Goal: Navigation & Orientation: Find specific page/section

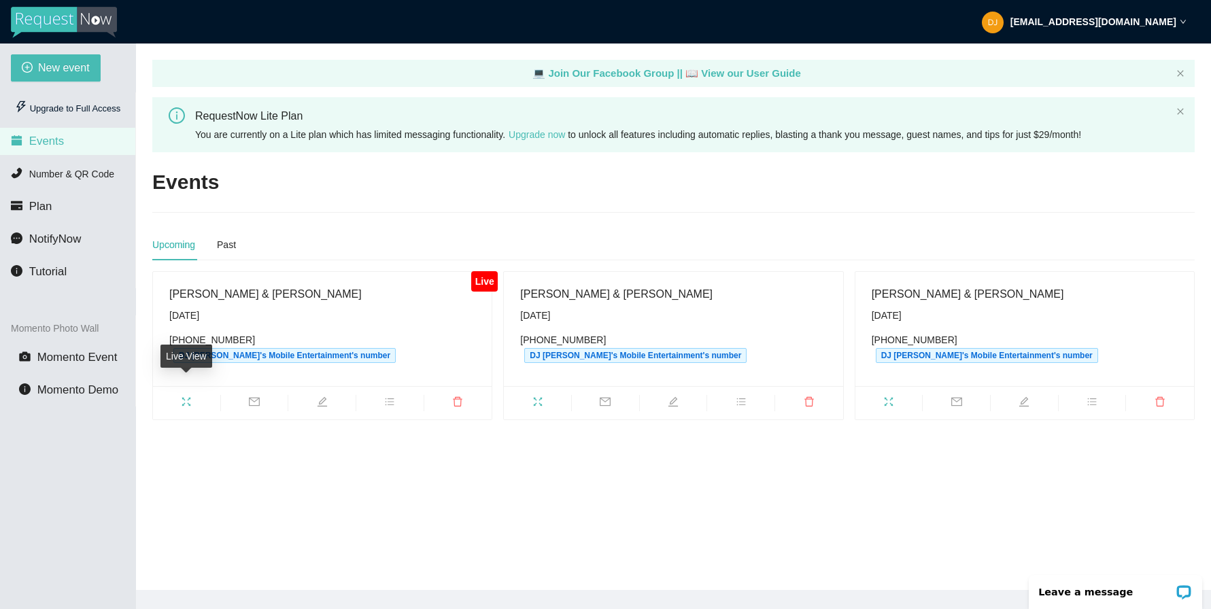
click at [180, 396] on span "fullscreen" at bounding box center [186, 403] width 67 height 15
